Goal: Information Seeking & Learning: Learn about a topic

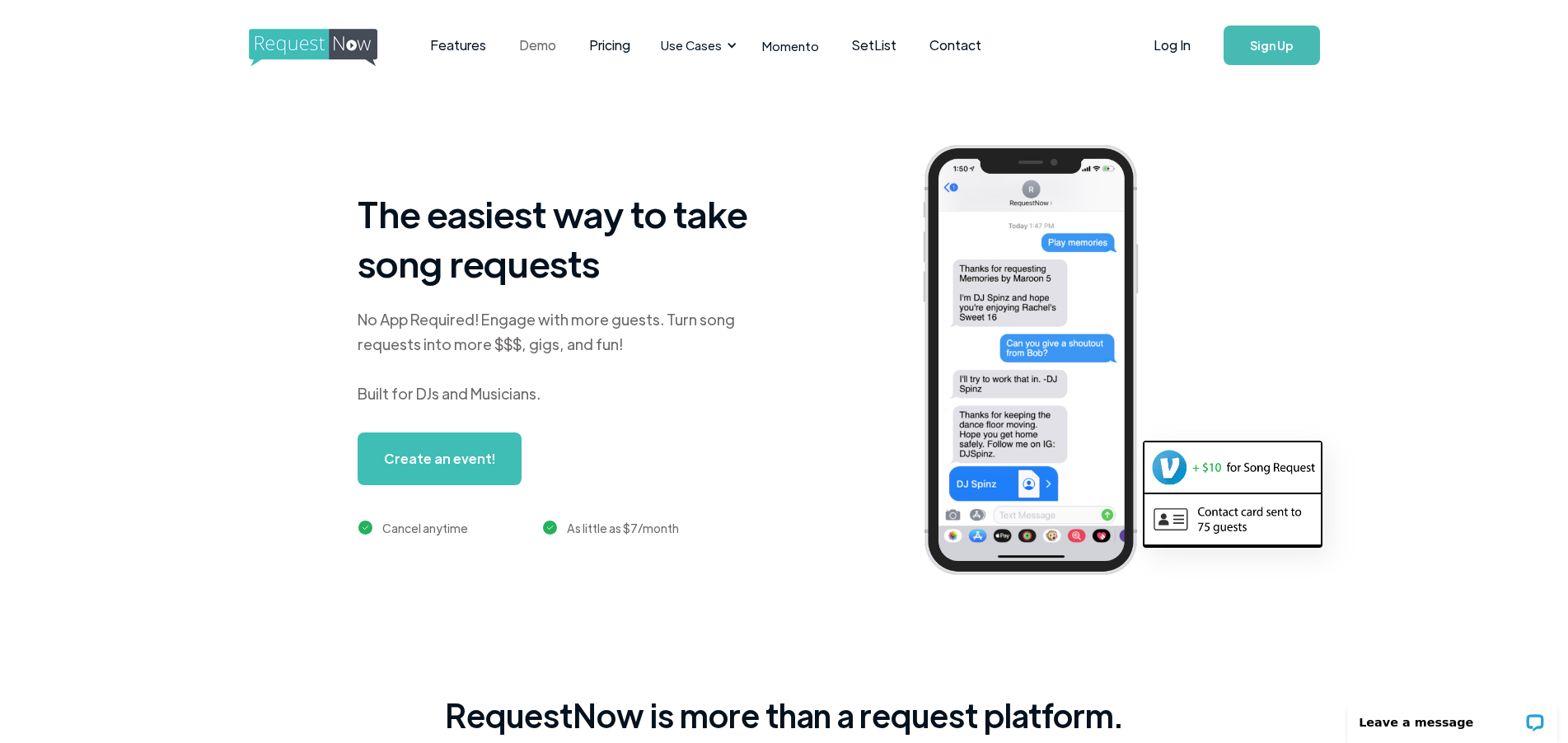
click at [534, 42] on link "Demo" at bounding box center [538, 44] width 70 height 51
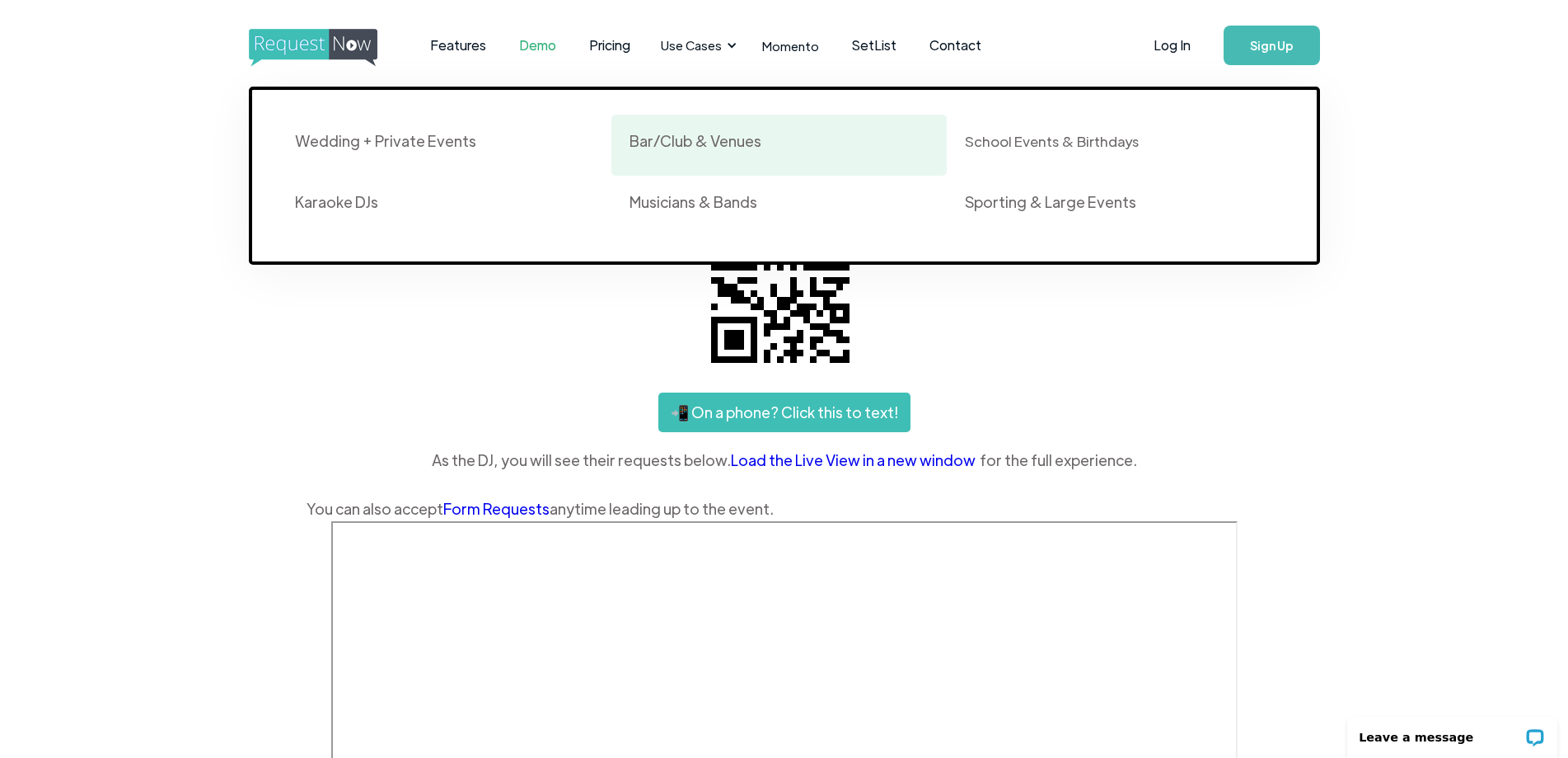
click at [700, 142] on div "Bar/Club & Venues" at bounding box center [695, 141] width 132 height 20
